Goal: Information Seeking & Learning: Learn about a topic

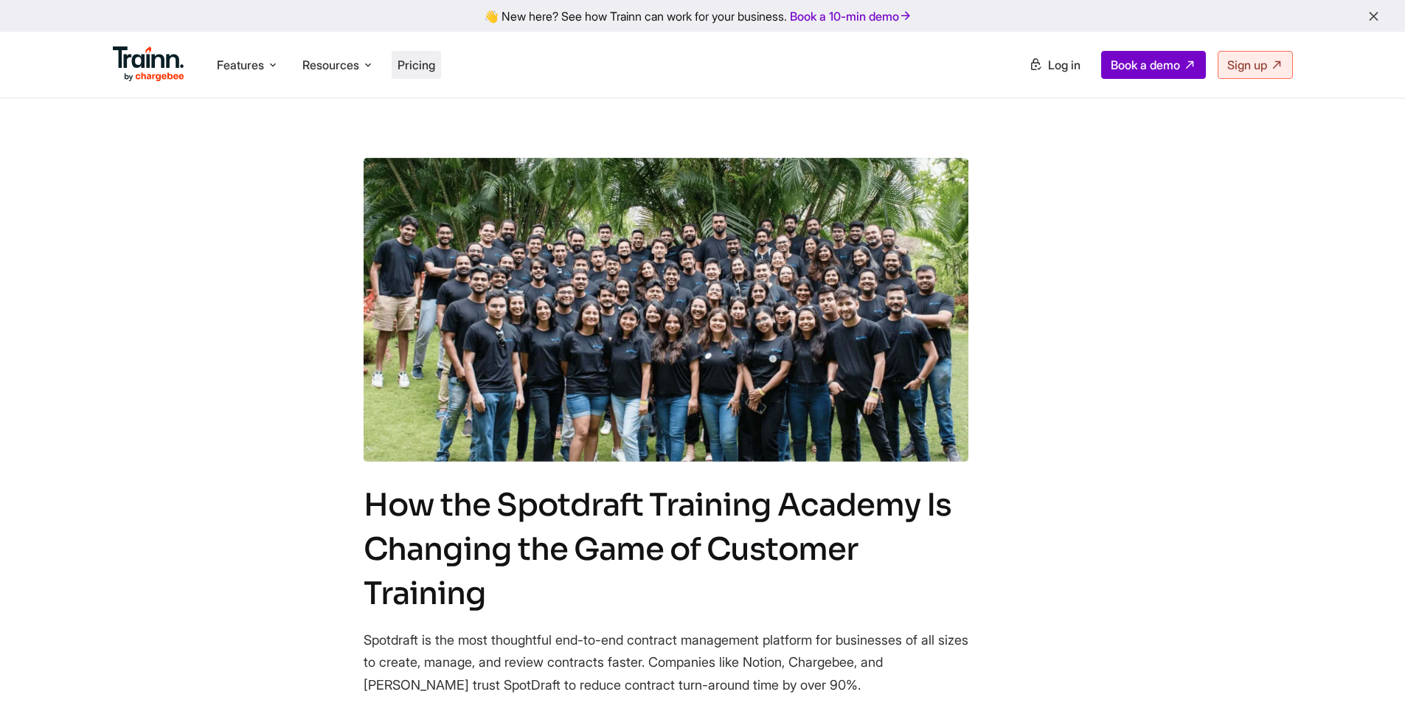
click at [435, 60] on span "Pricing" at bounding box center [417, 65] width 38 height 15
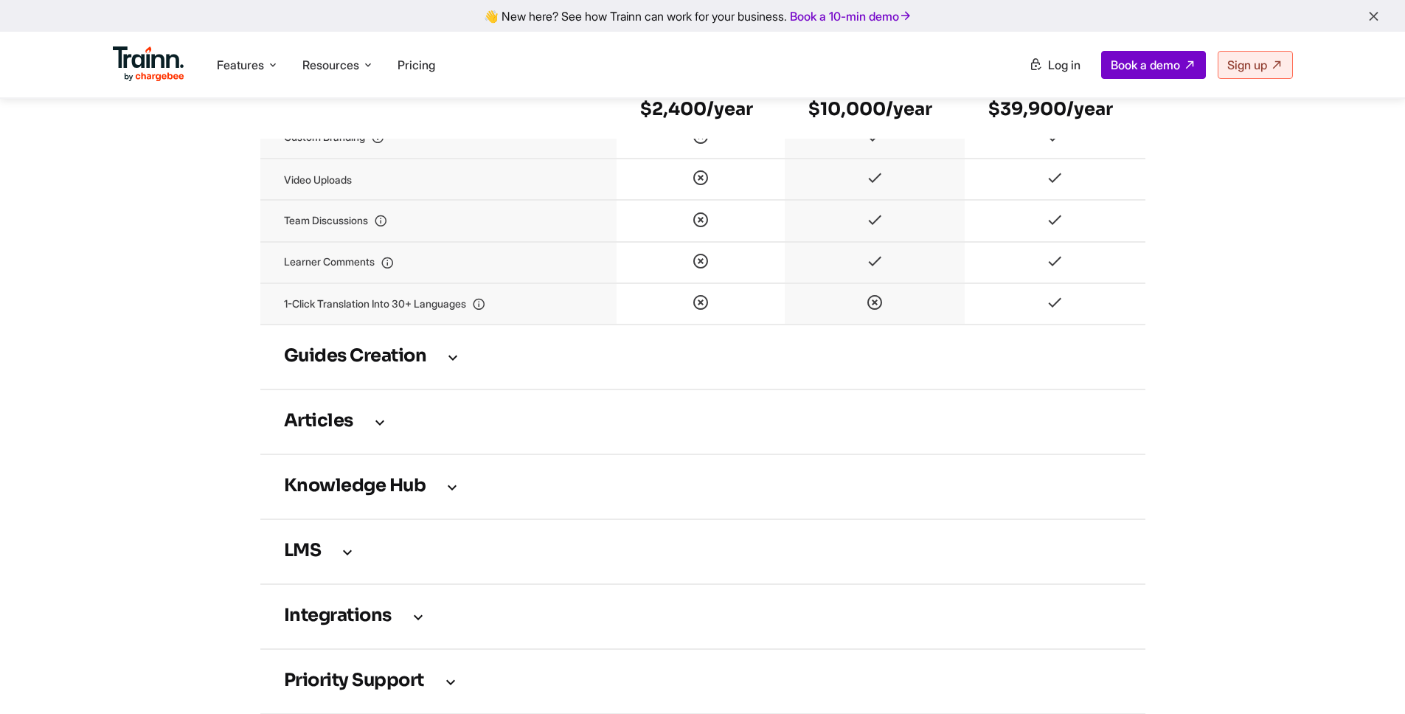
scroll to position [1997, 0]
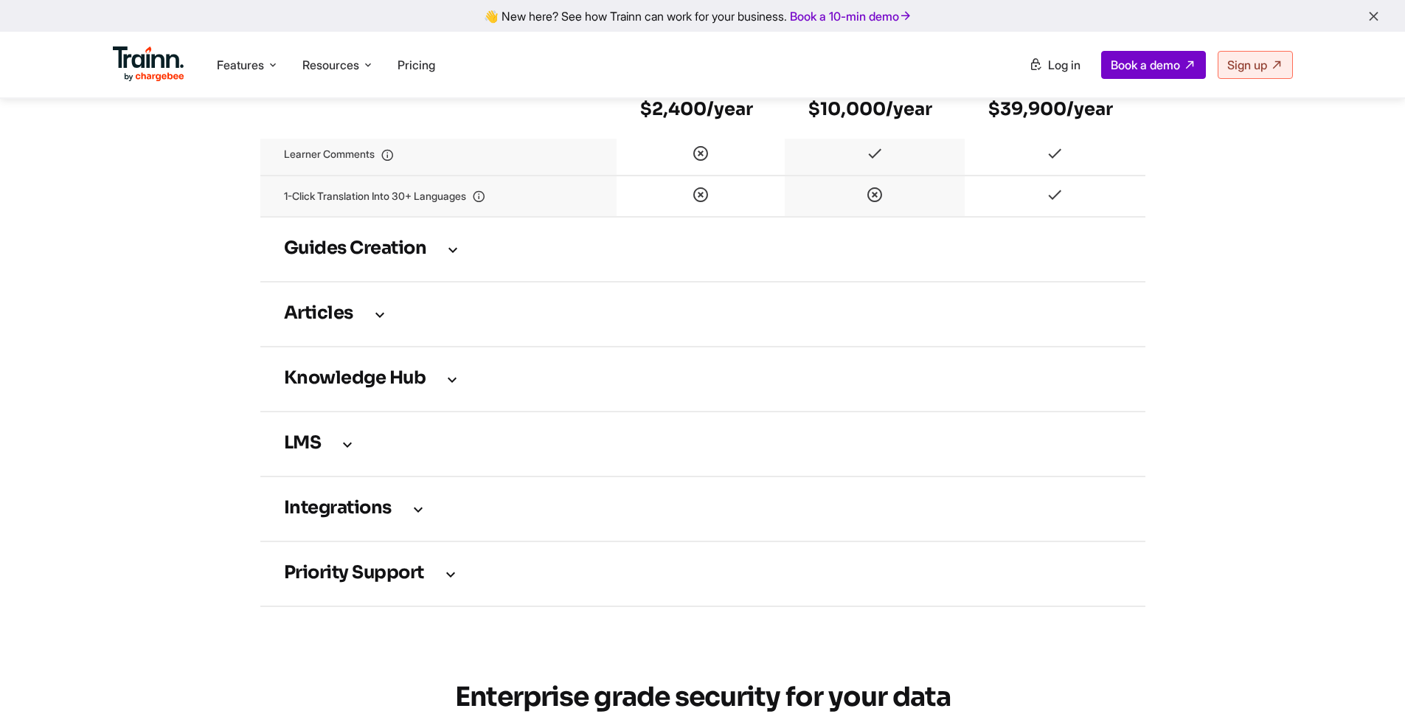
click at [431, 272] on td "Guides creation" at bounding box center [702, 249] width 885 height 65
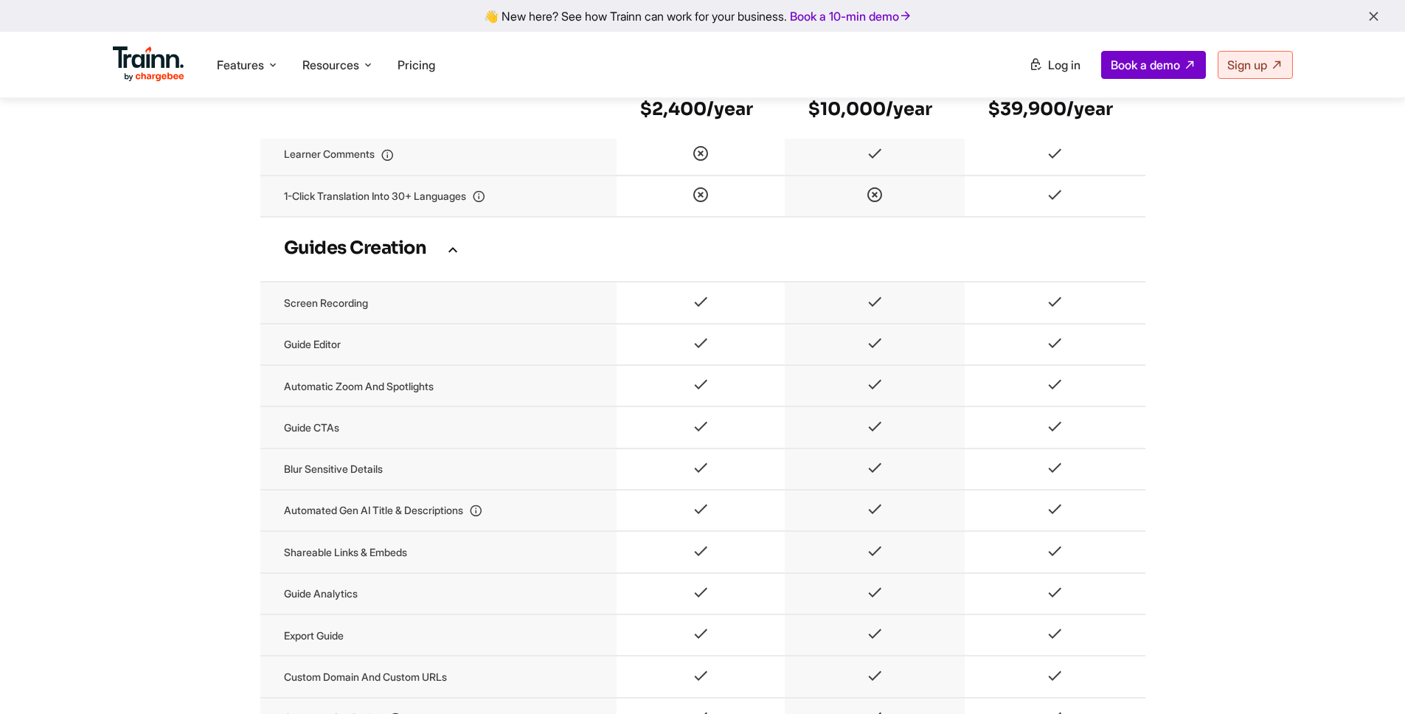
click at [431, 272] on td "Guides creation" at bounding box center [702, 249] width 885 height 65
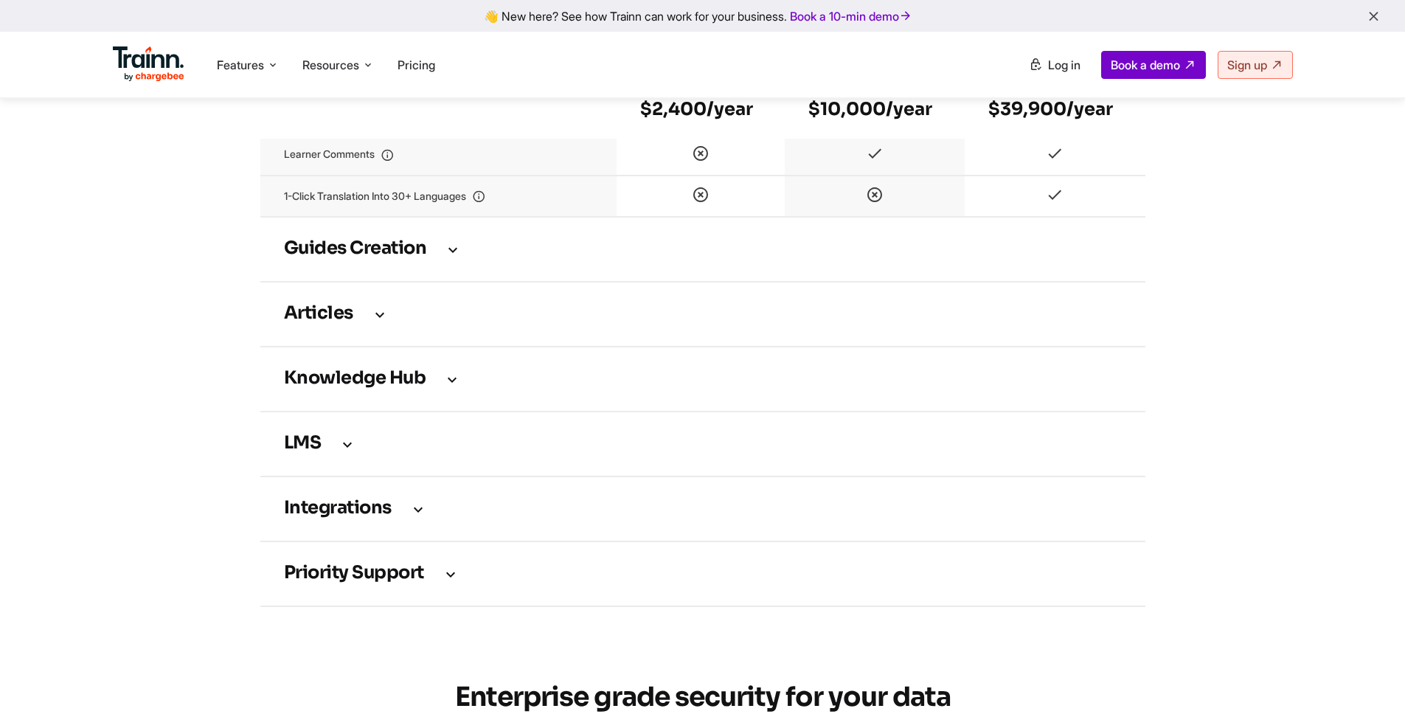
click at [377, 322] on icon at bounding box center [380, 314] width 18 height 16
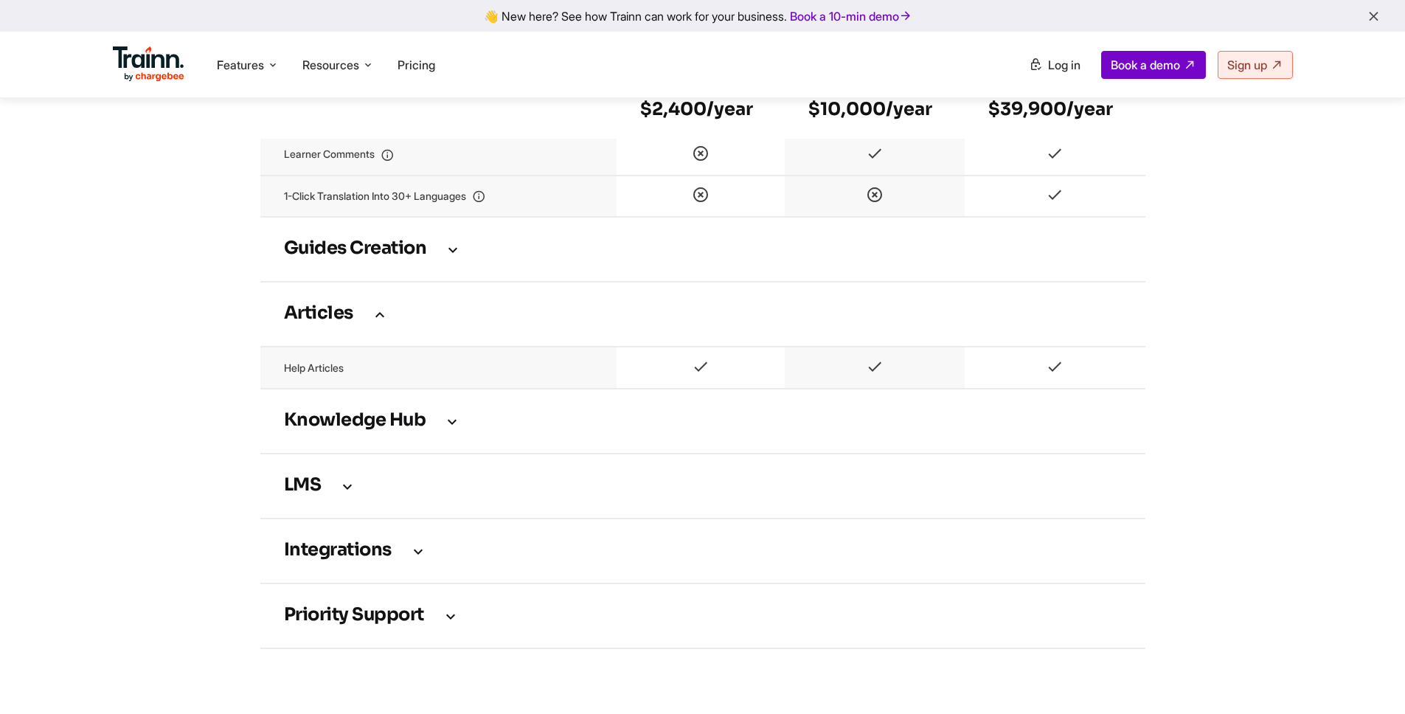
click at [377, 322] on icon at bounding box center [380, 314] width 18 height 16
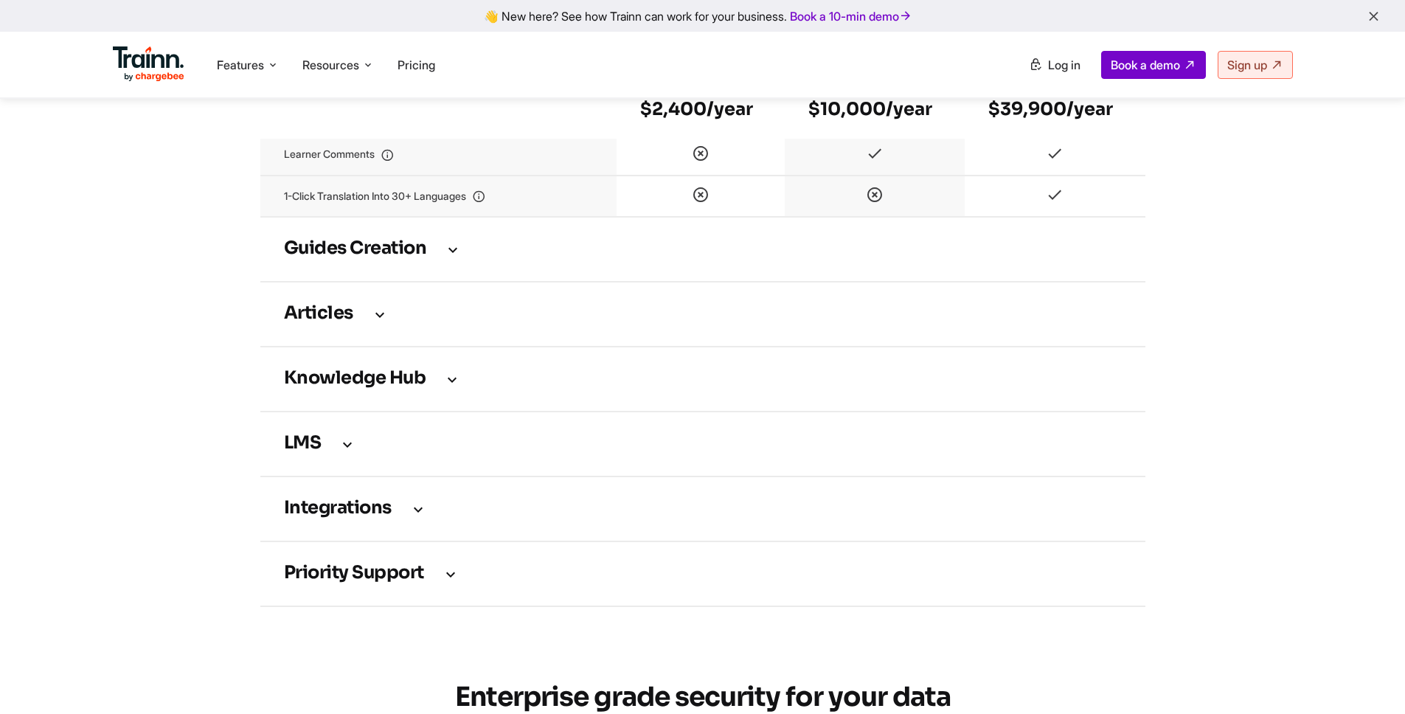
click at [452, 257] on icon at bounding box center [453, 249] width 18 height 16
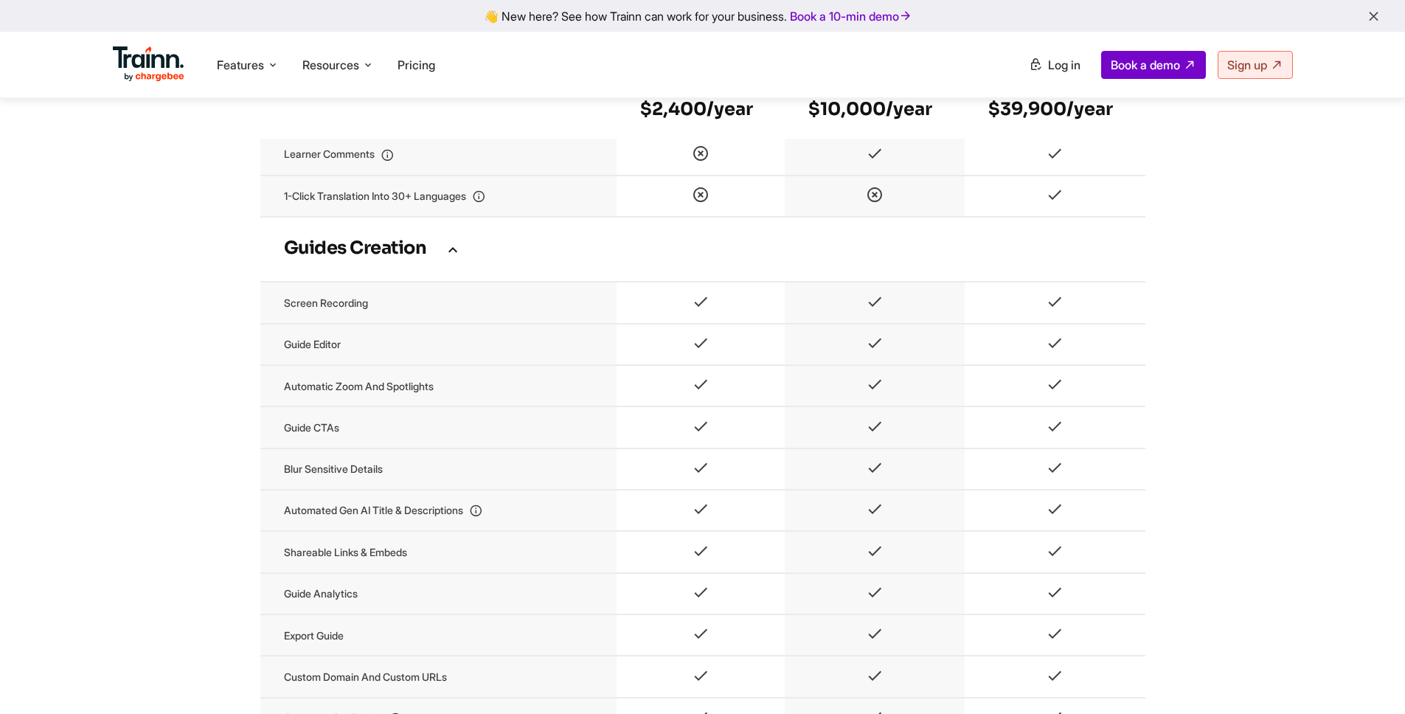
click at [452, 257] on icon at bounding box center [453, 249] width 18 height 16
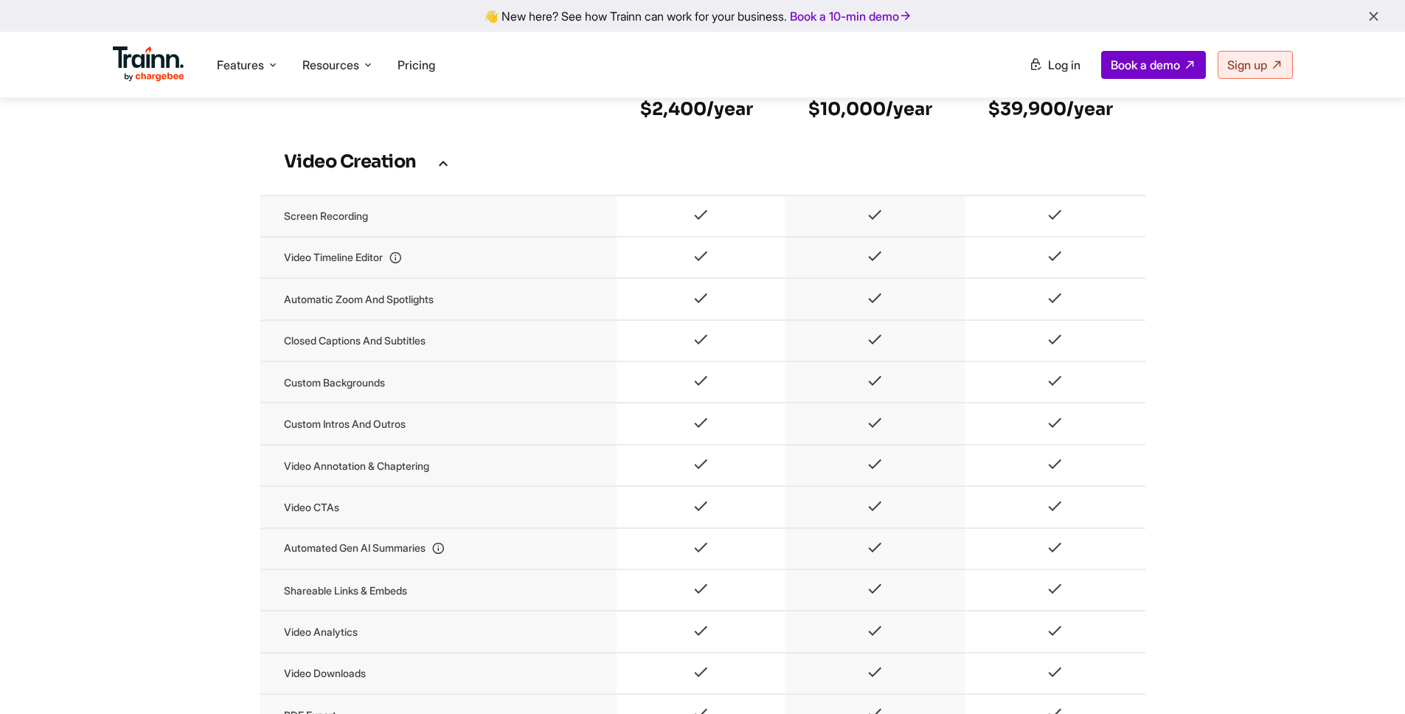
scroll to position [956, 0]
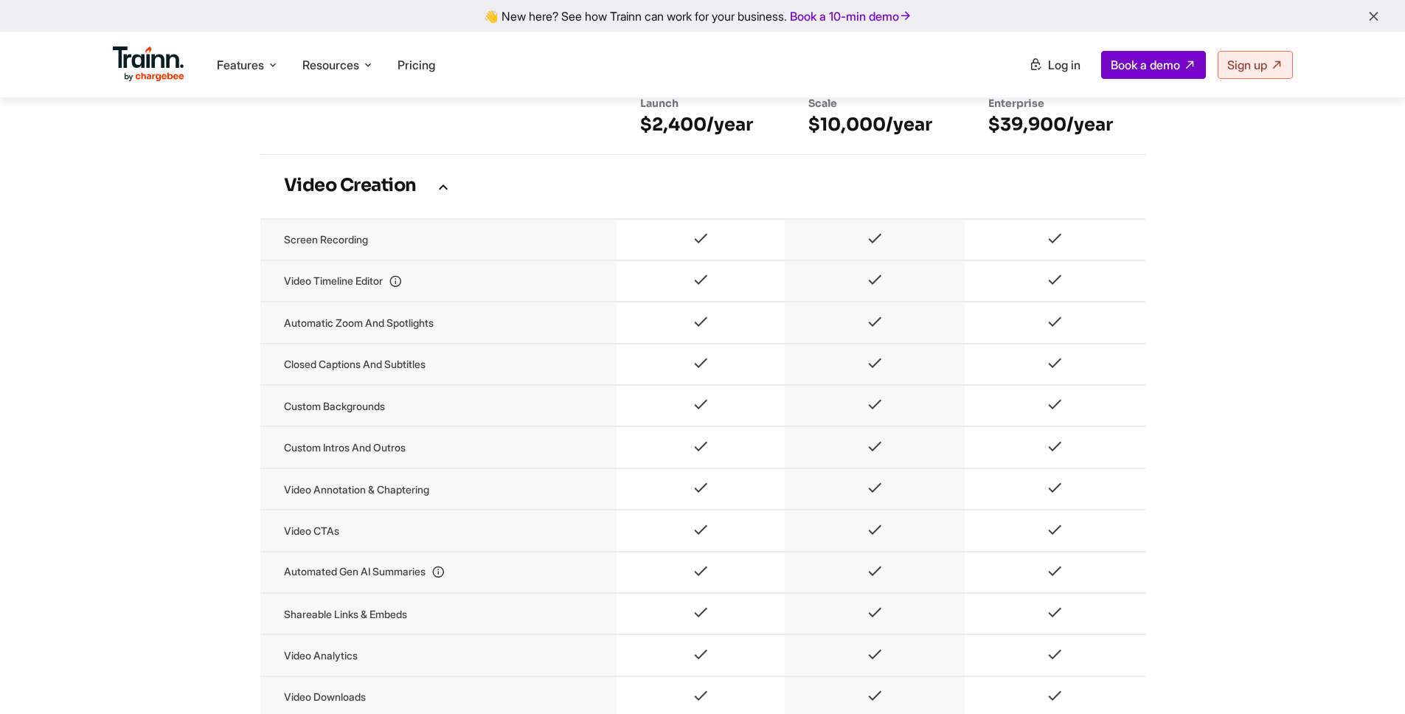
click at [449, 195] on icon at bounding box center [444, 187] width 18 height 16
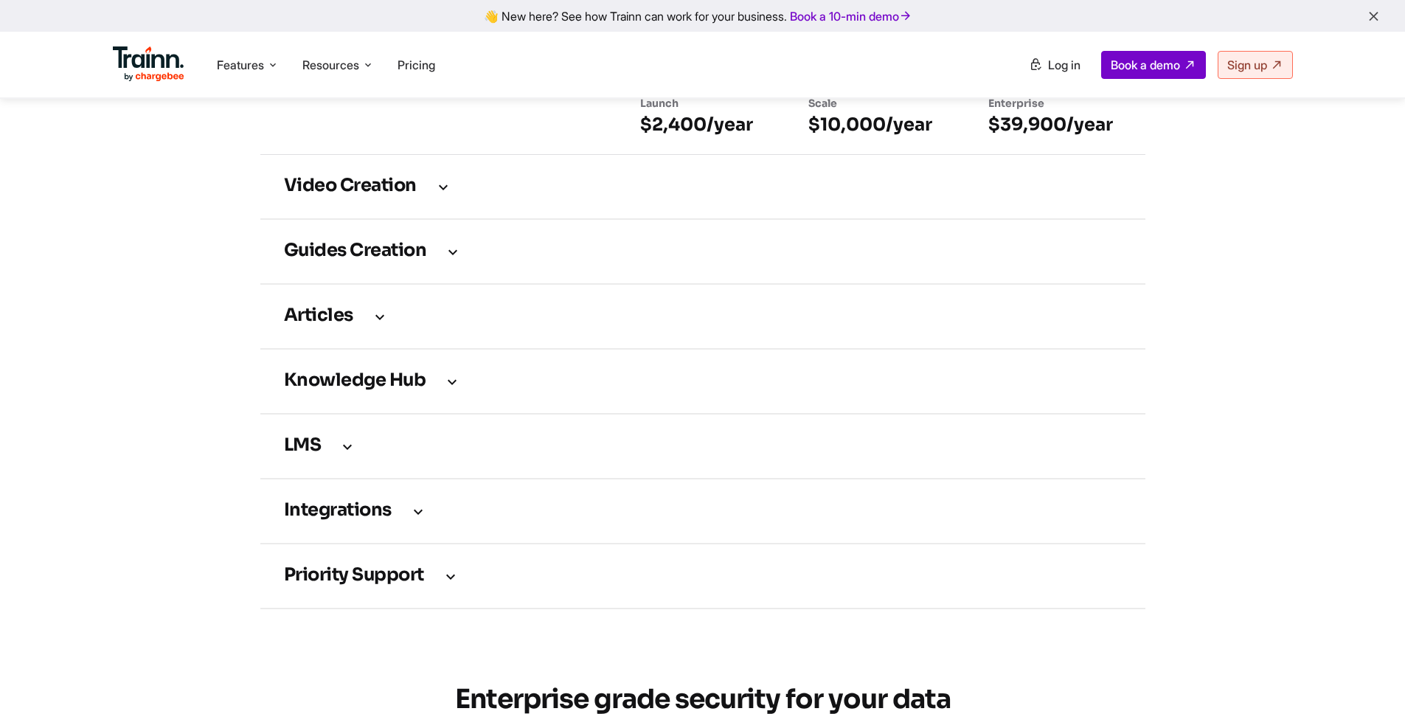
click at [983, 13] on div "👋 New here? See how Trainn can work for your business. Book a 10-min demo" at bounding box center [703, 16] width 1388 height 14
